Goal: Task Accomplishment & Management: Use online tool/utility

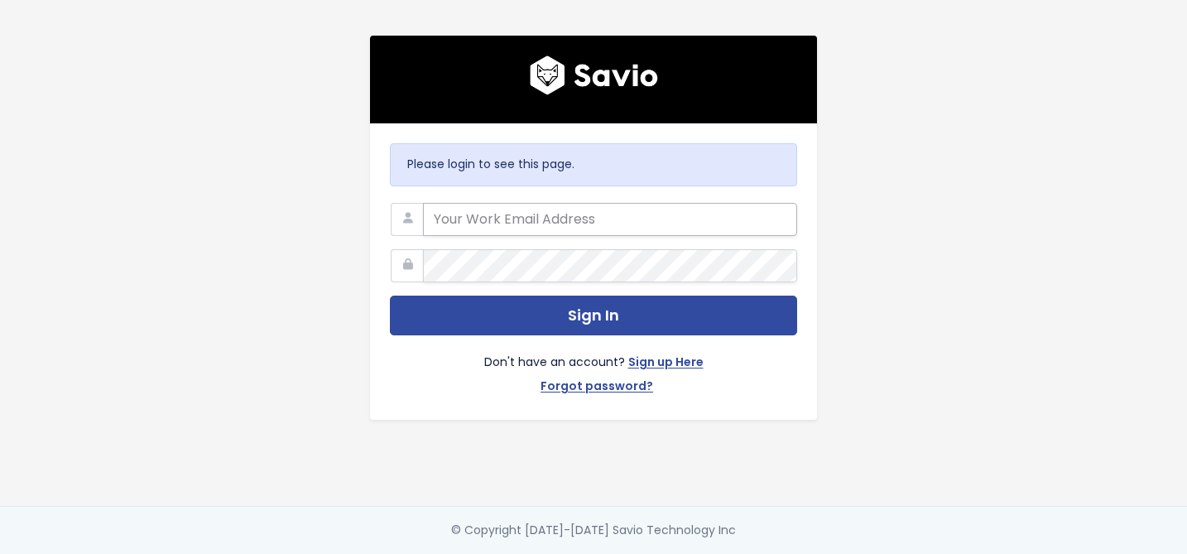
click at [535, 220] on input "email" at bounding box center [610, 219] width 374 height 33
click at [781, 554] on com-1password-button at bounding box center [593, 554] width 1187 height 0
type input "support@survicate.com"
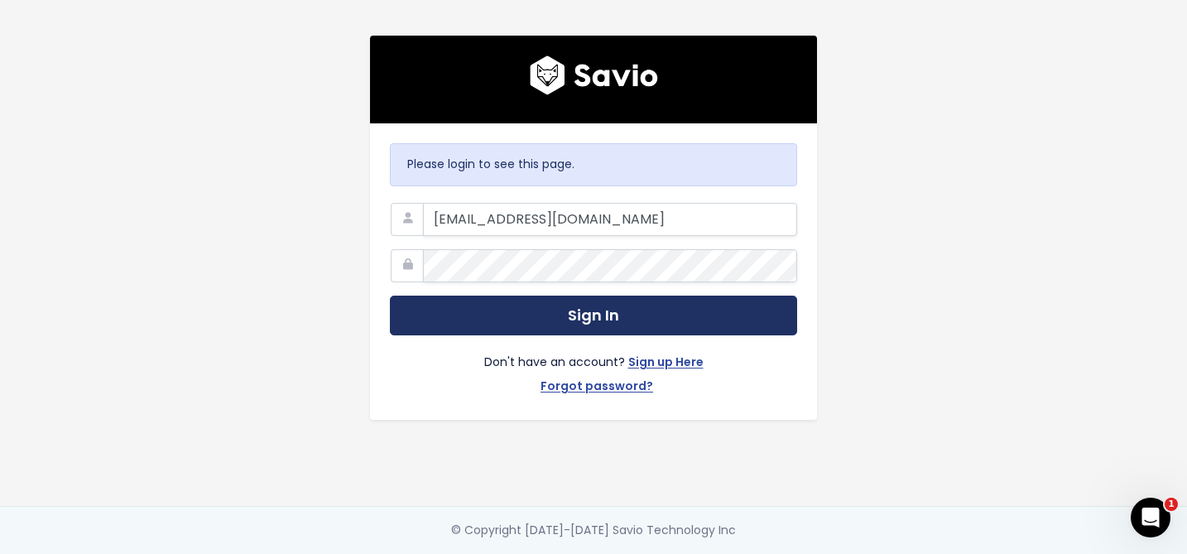
click at [489, 323] on button "Sign In" at bounding box center [593, 316] width 407 height 41
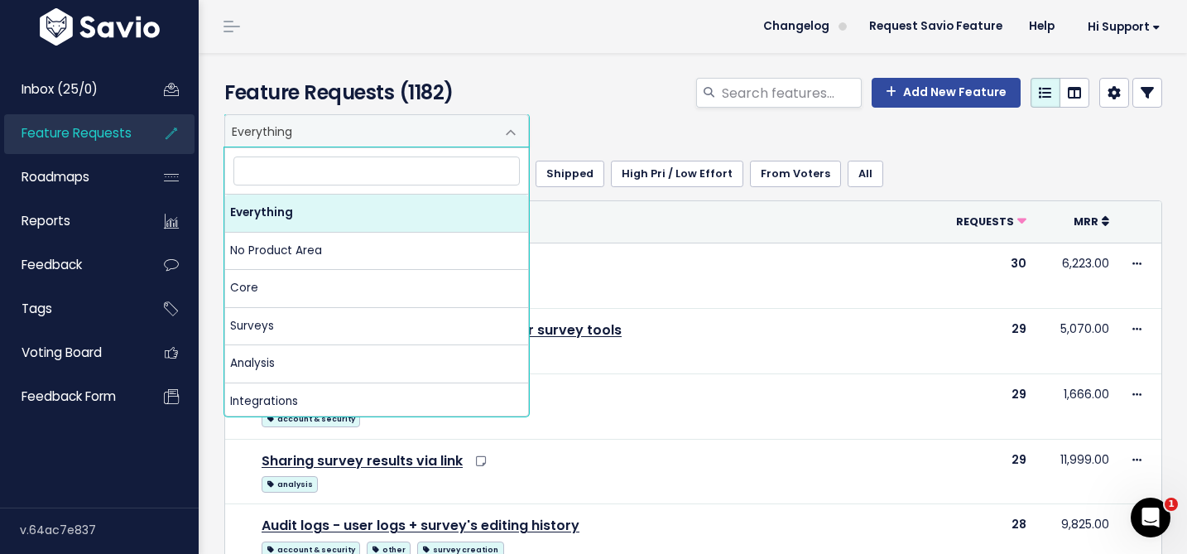
click at [334, 124] on span "Everything" at bounding box center [360, 130] width 270 height 31
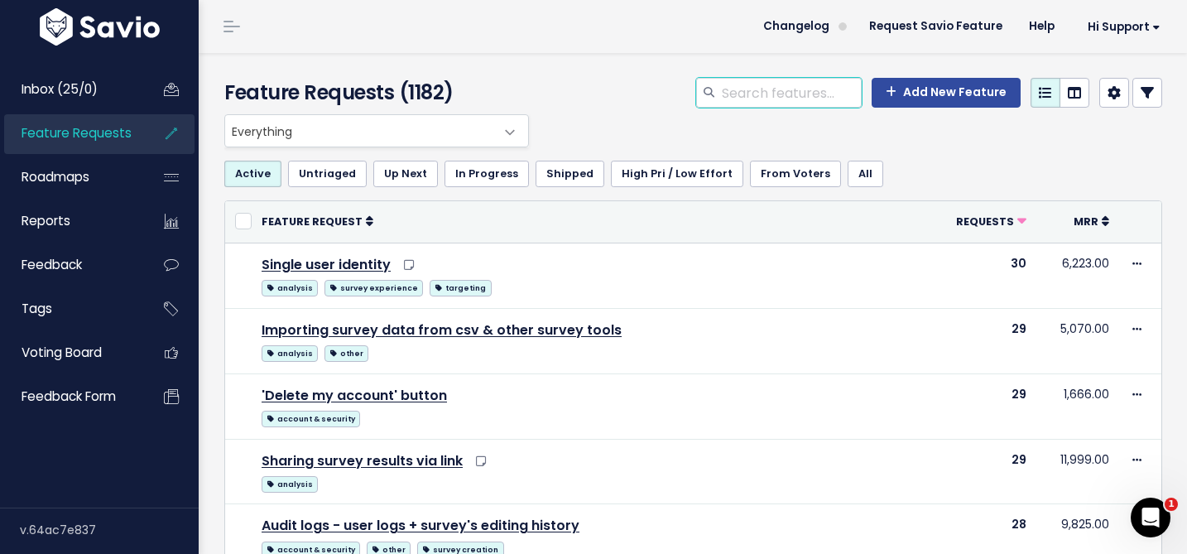
click at [841, 97] on input "search" at bounding box center [791, 93] width 142 height 30
type input "zendesk"
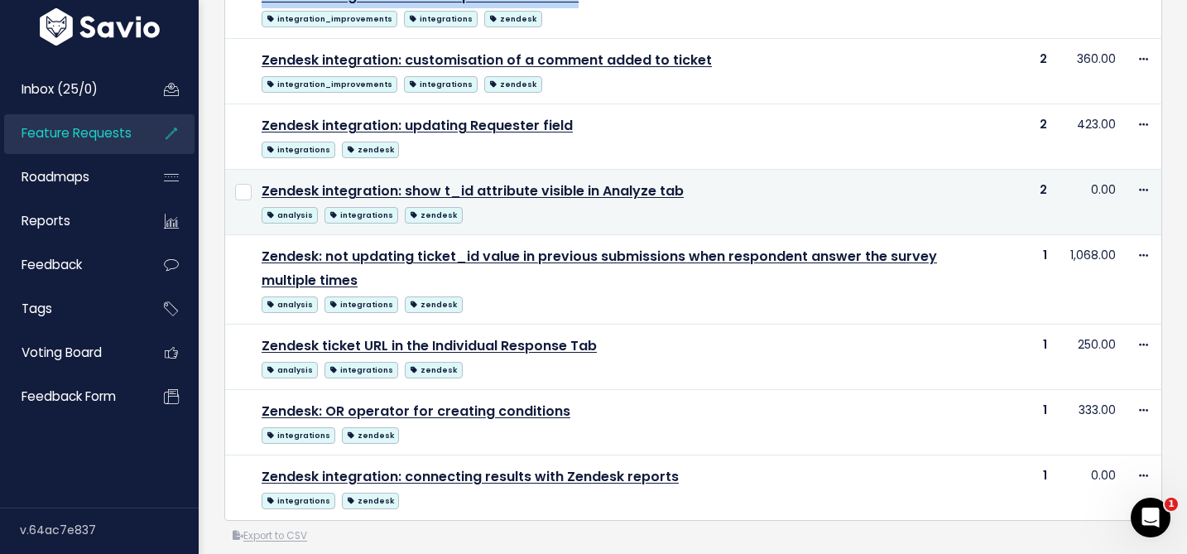
scroll to position [468, 0]
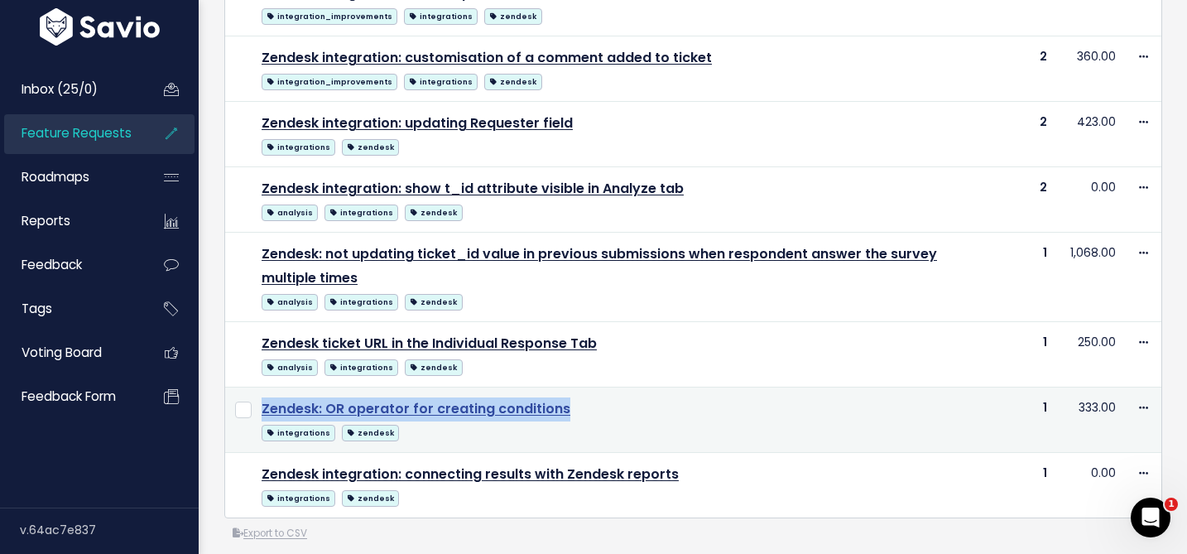
click at [432, 408] on link "Zendesk: OR operator for creating conditions" at bounding box center [416, 408] width 309 height 19
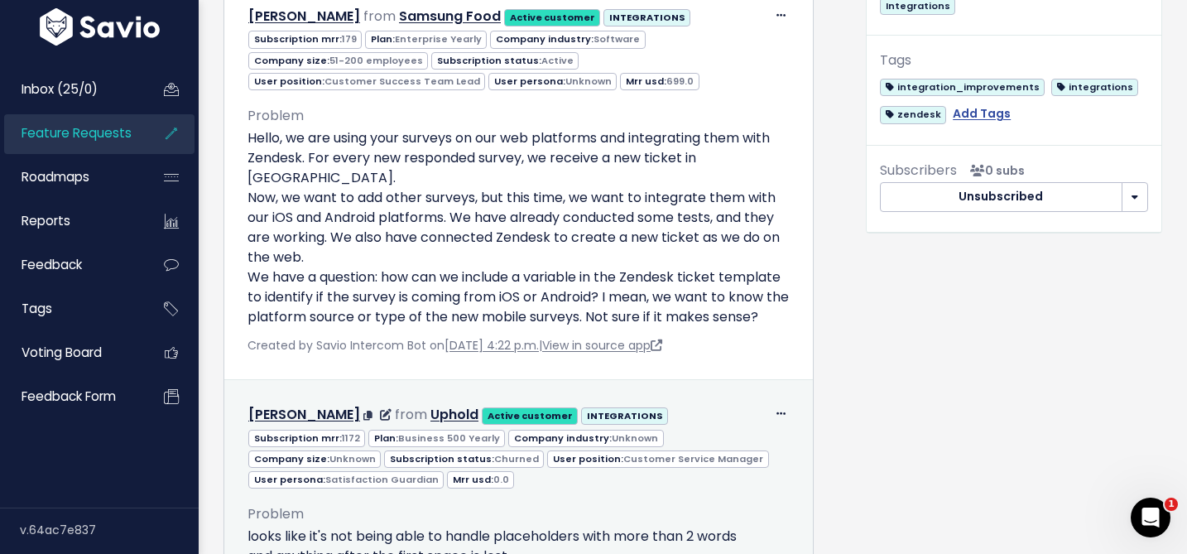
scroll to position [664, 0]
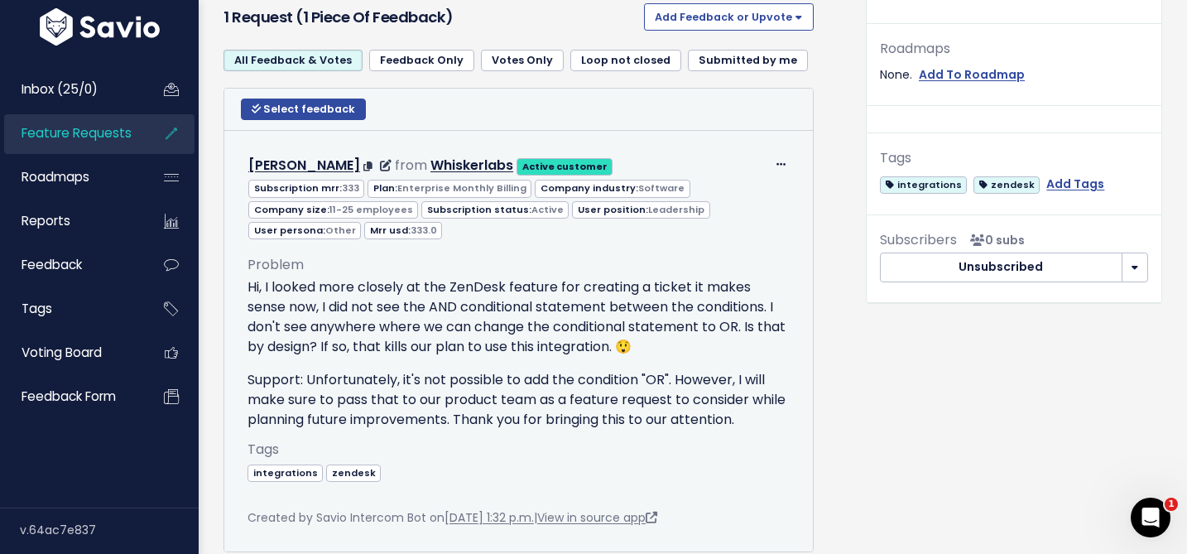
scroll to position [543, 0]
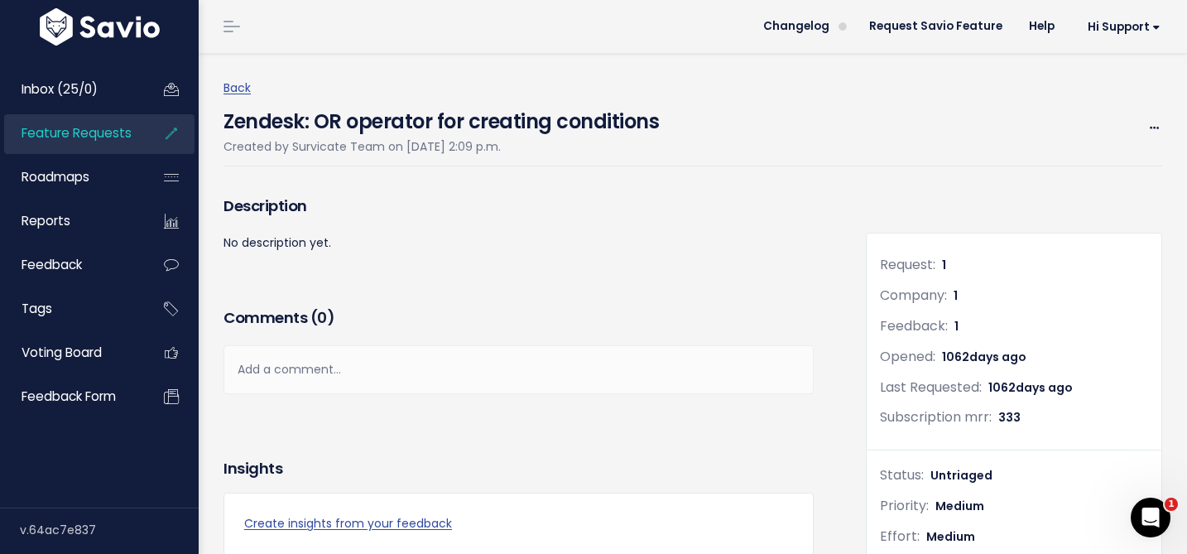
click at [349, 129] on h4 "Zendesk: OR operator for creating conditions" at bounding box center [440, 118] width 435 height 38
click at [349, 130] on h4 "Zendesk: OR operator for creating conditions" at bounding box center [440, 118] width 435 height 38
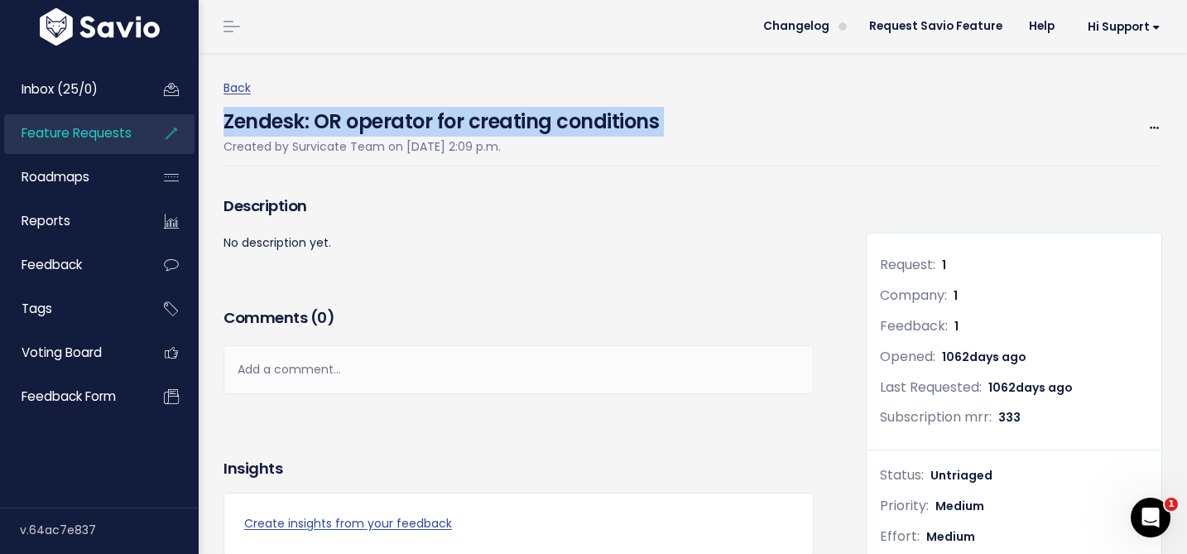
click at [349, 130] on h4 "Zendesk: OR operator for creating conditions" at bounding box center [440, 118] width 435 height 38
copy div "Zendesk: OR operator for creating conditions"
click at [82, 133] on span "Feature Requests" at bounding box center [77, 132] width 110 height 17
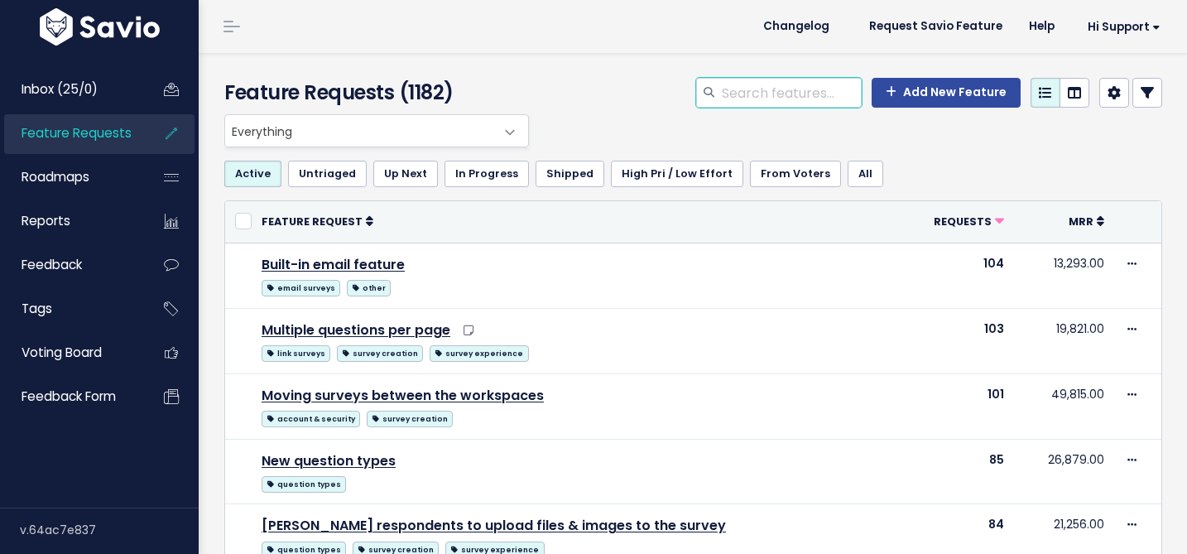
click at [777, 96] on input "search" at bounding box center [791, 93] width 142 height 30
paste input "Zendesk: OR operator for creating conditions"
type input "Zendesk: OR operator for creating conditions"
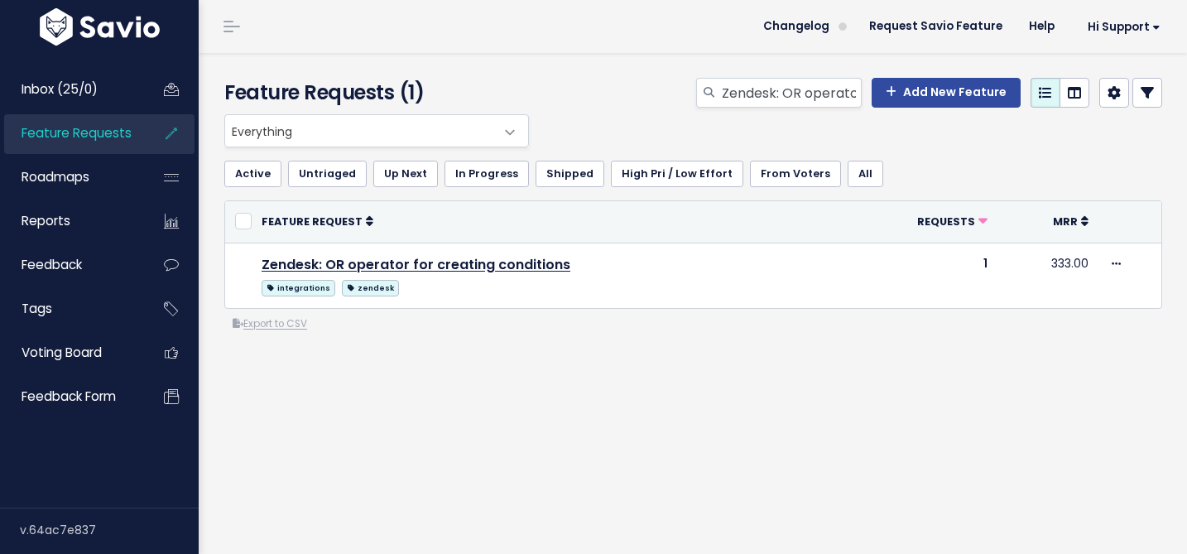
click at [1112, 93] on icon at bounding box center [1114, 92] width 13 height 13
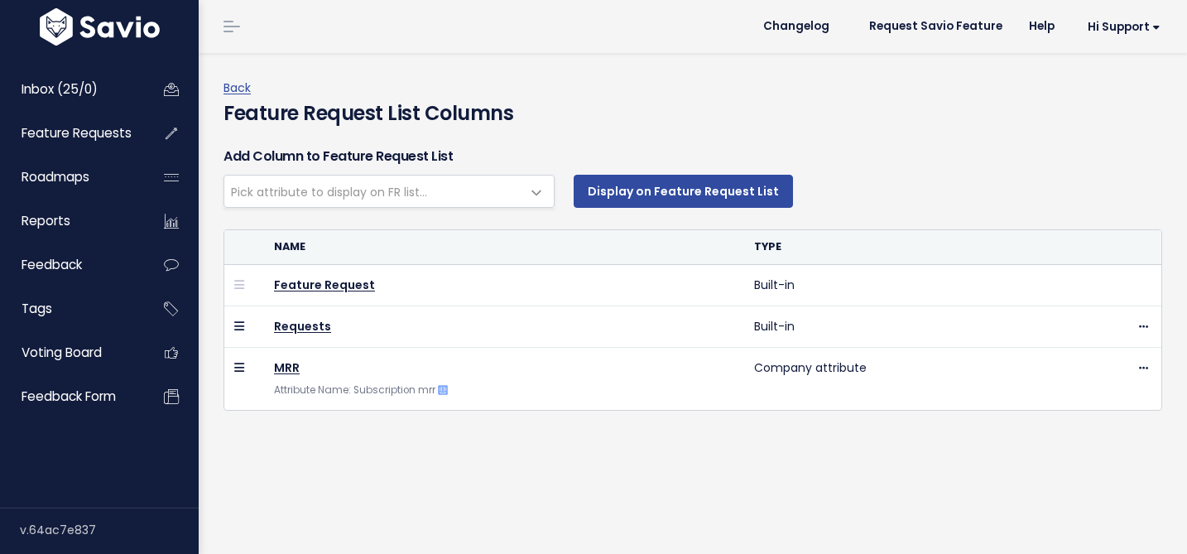
select select
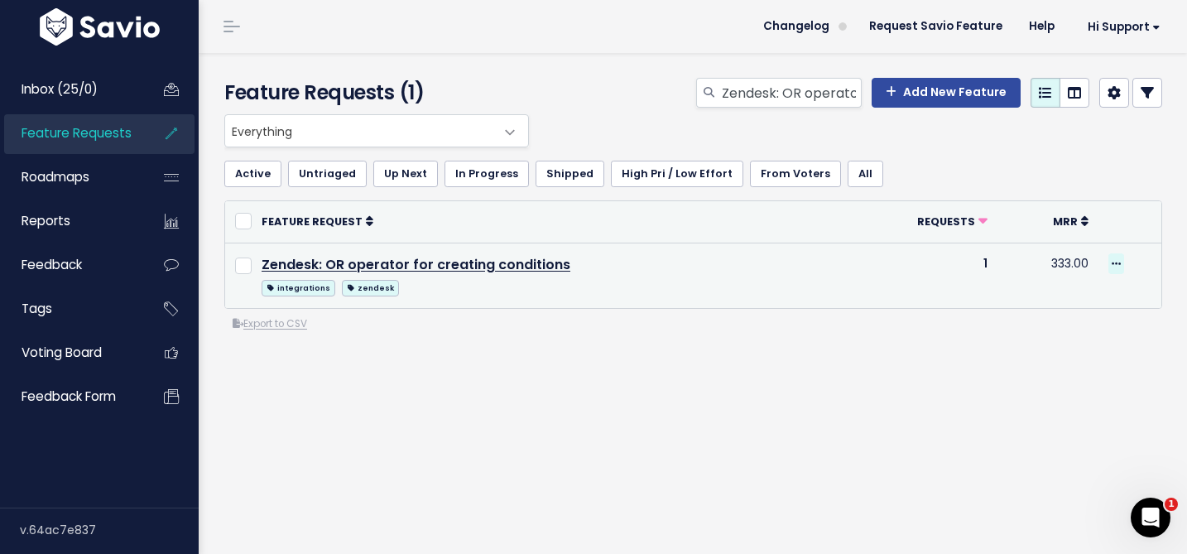
click at [1115, 262] on icon at bounding box center [1116, 264] width 9 height 11
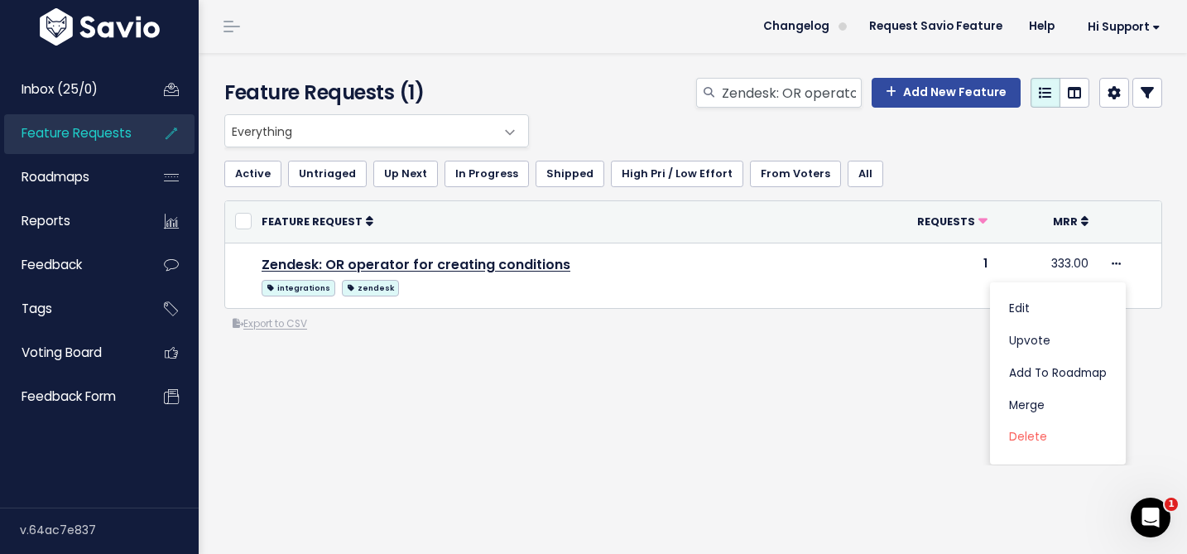
click at [704, 388] on div "Everything No Product Area Core Surveys Analysis Integrations Insights Hub Dash…" at bounding box center [693, 289] width 963 height 351
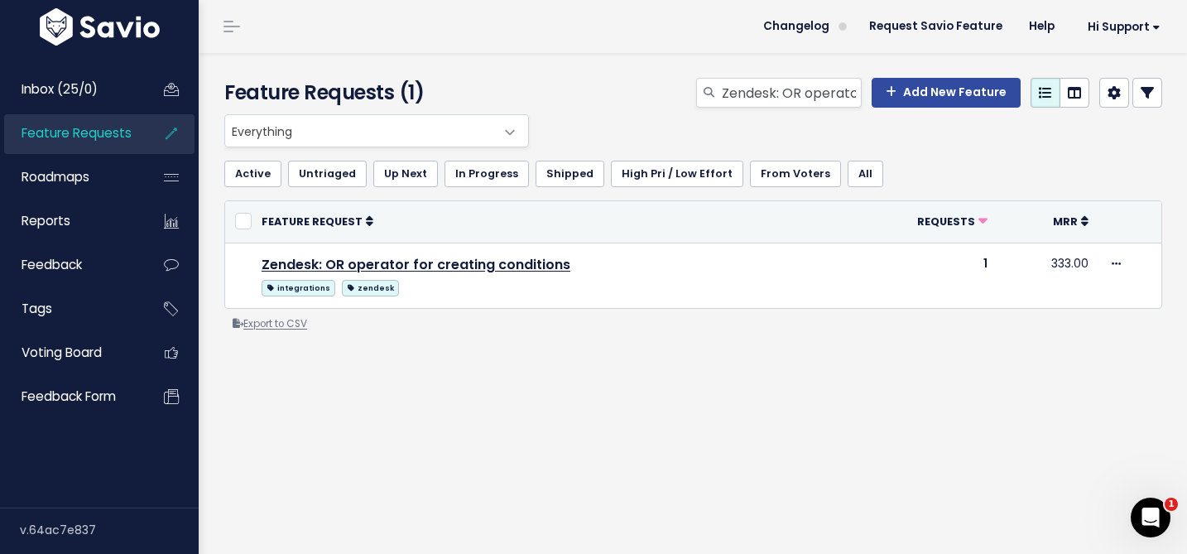
click at [275, 321] on link "Export to CSV" at bounding box center [270, 323] width 74 height 13
